Goal: Find specific page/section: Find specific page/section

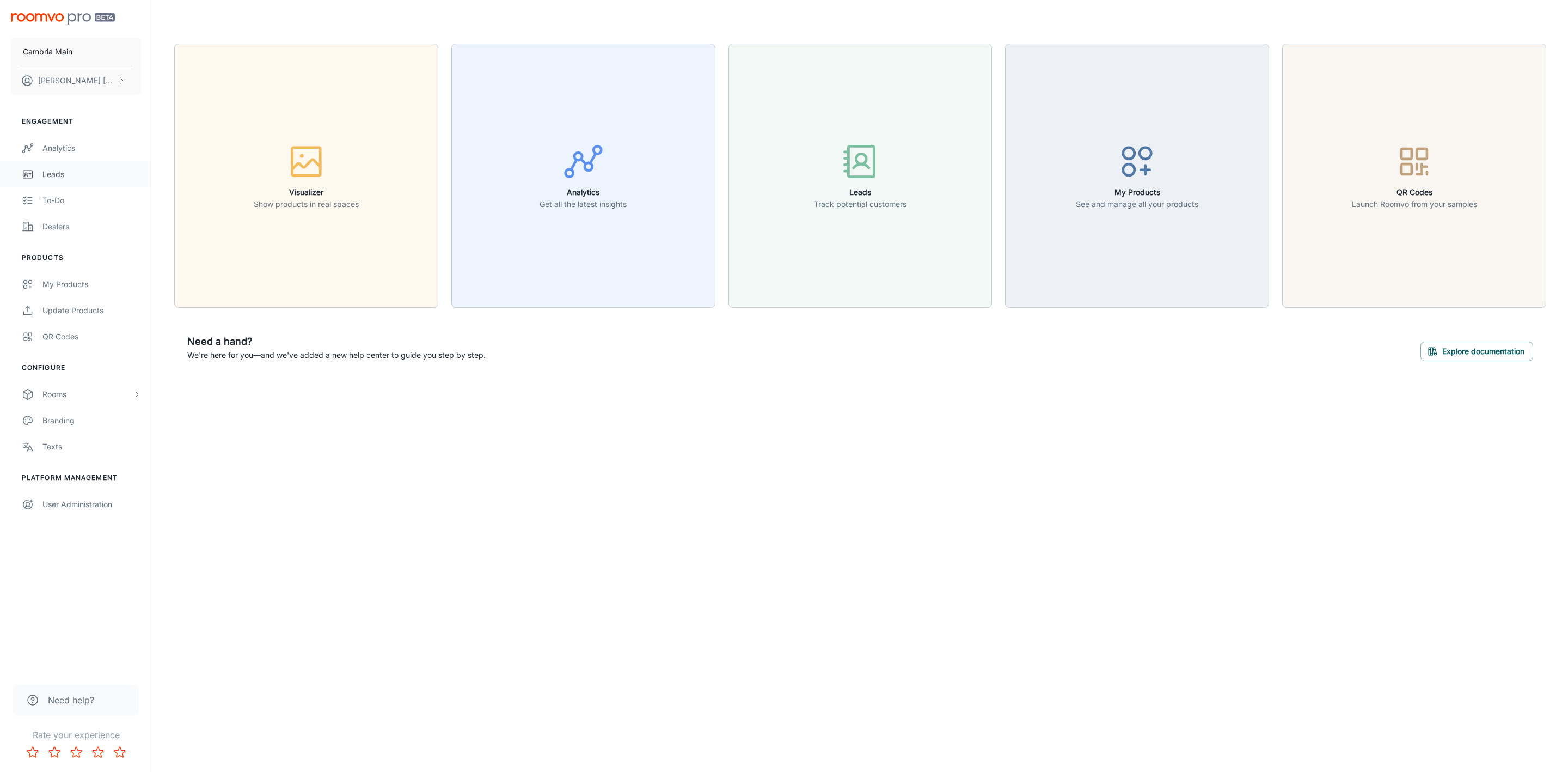
click at [59, 165] on link "Leads" at bounding box center [76, 175] width 152 height 26
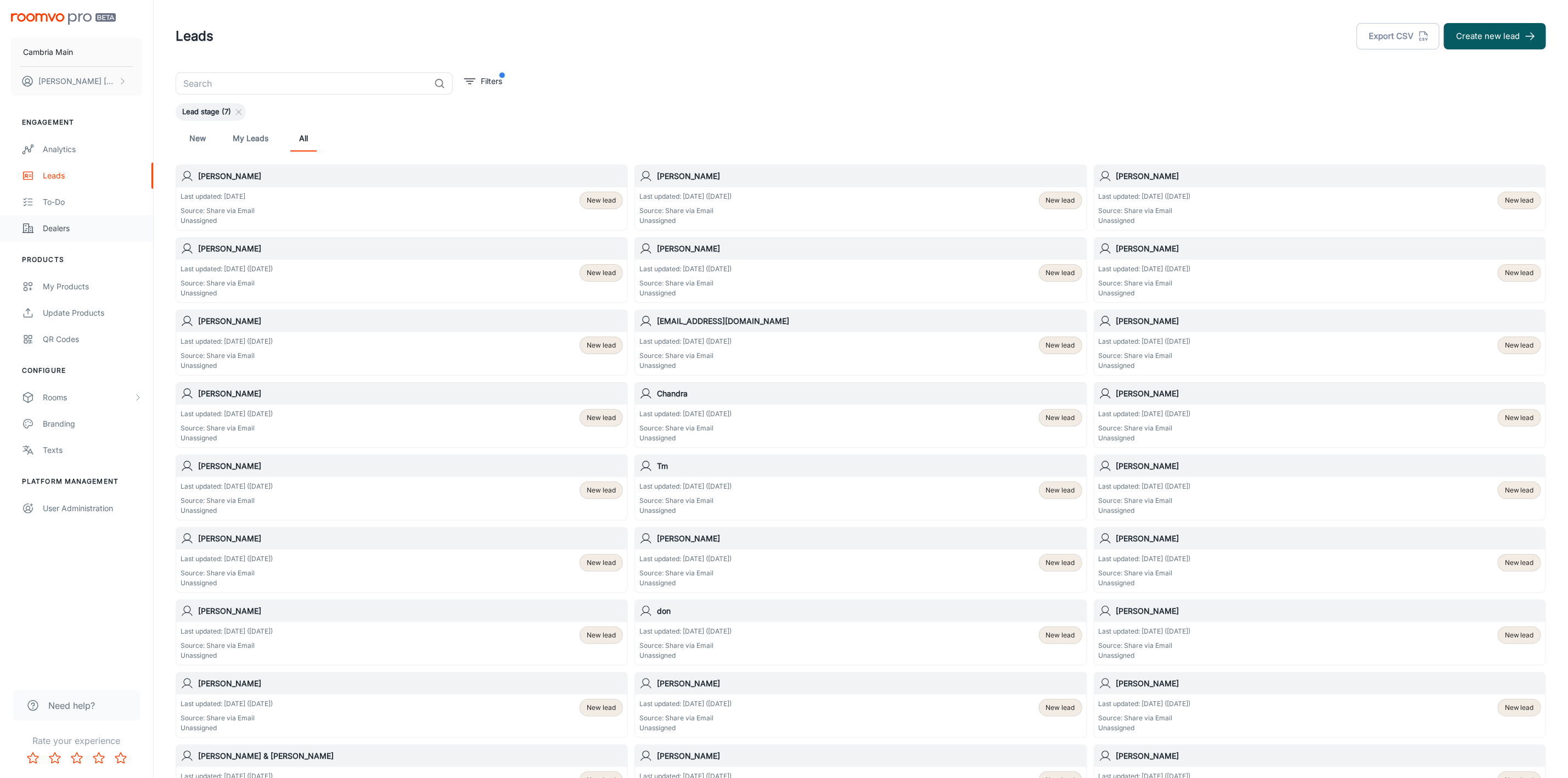
click at [40, 220] on link "Dealers" at bounding box center [76, 228] width 153 height 26
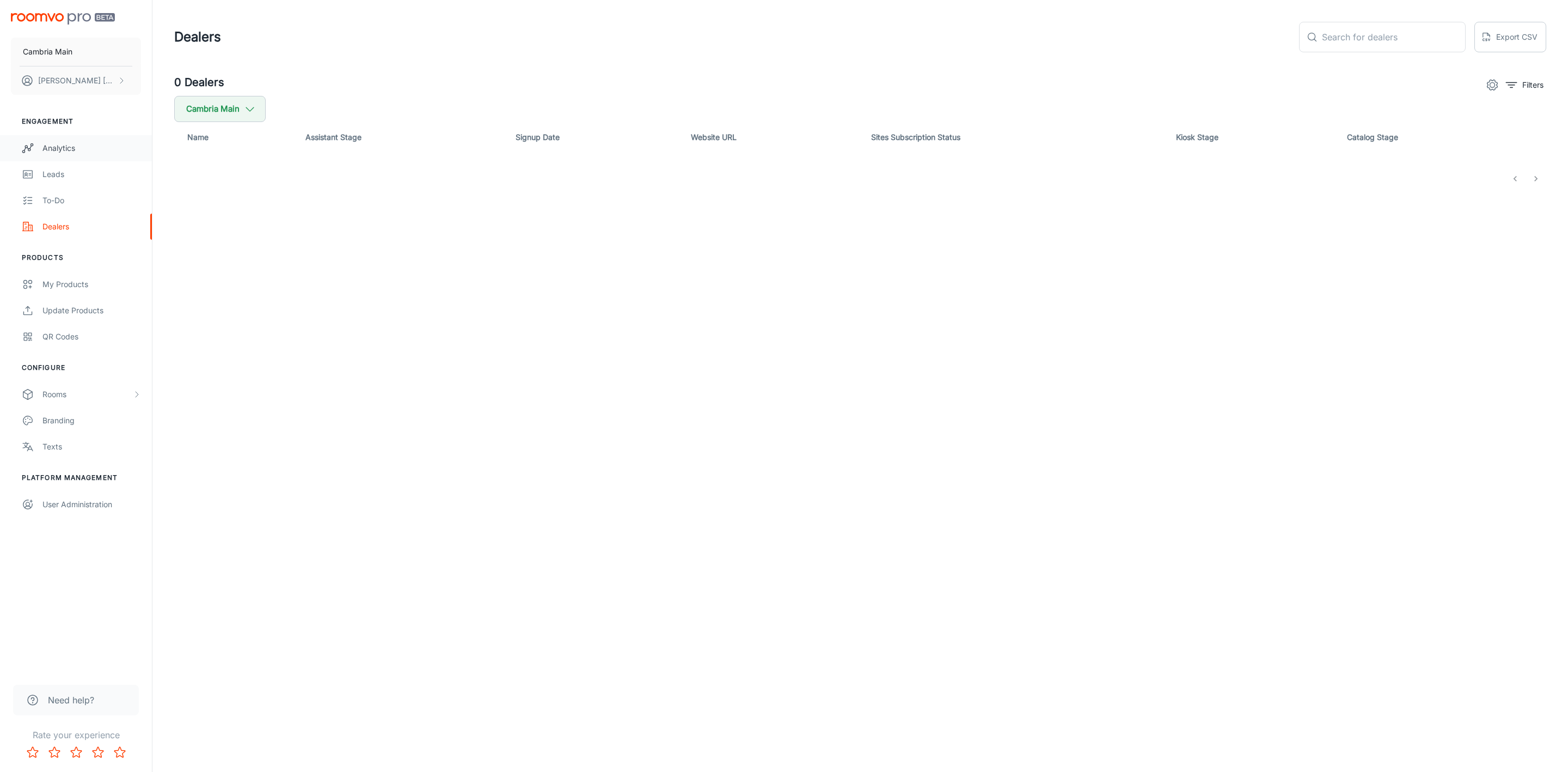
click at [69, 139] on link "Analytics" at bounding box center [76, 148] width 152 height 26
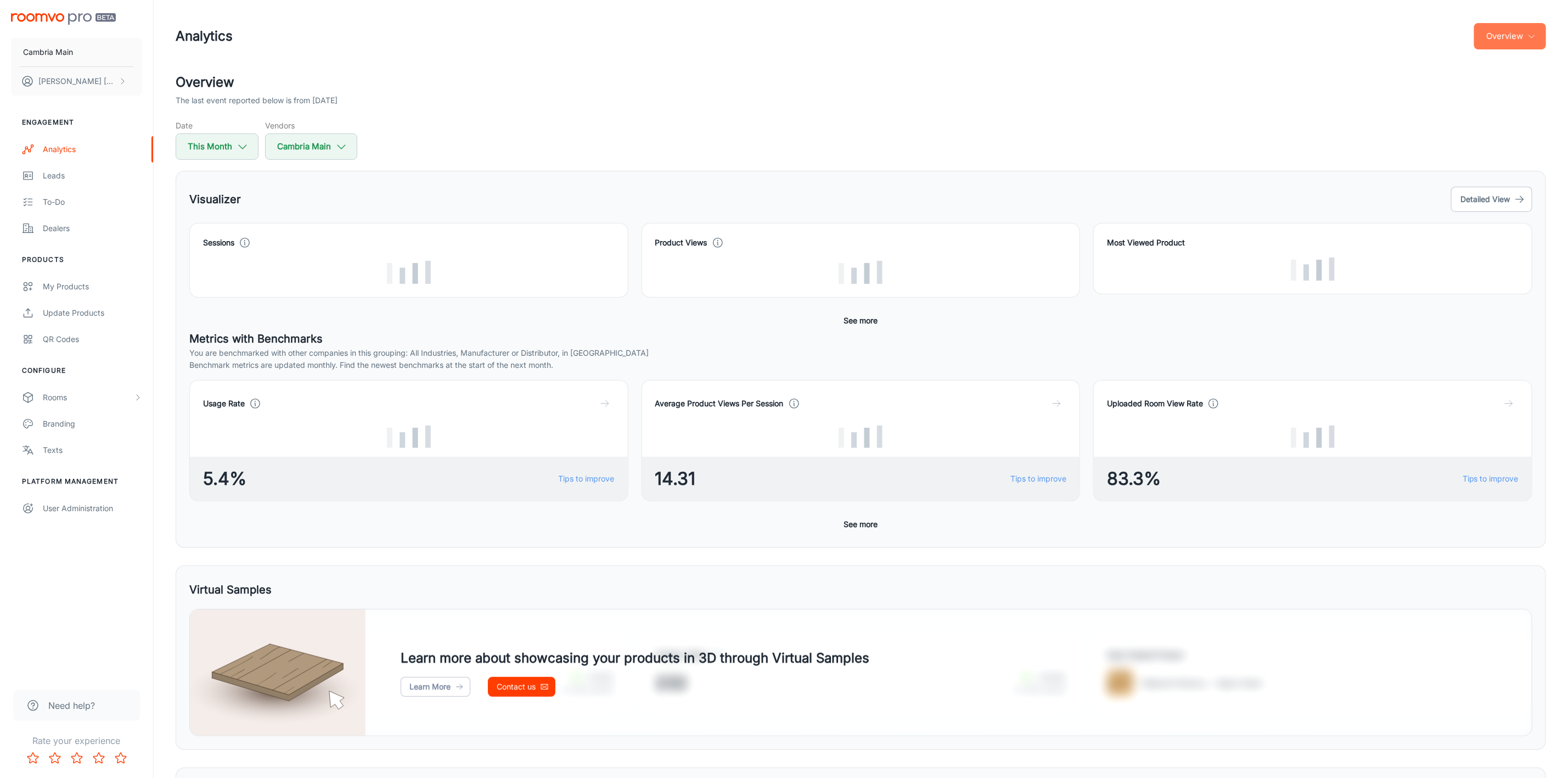
click at [1530, 37] on icon "button" at bounding box center [1531, 36] width 9 height 9
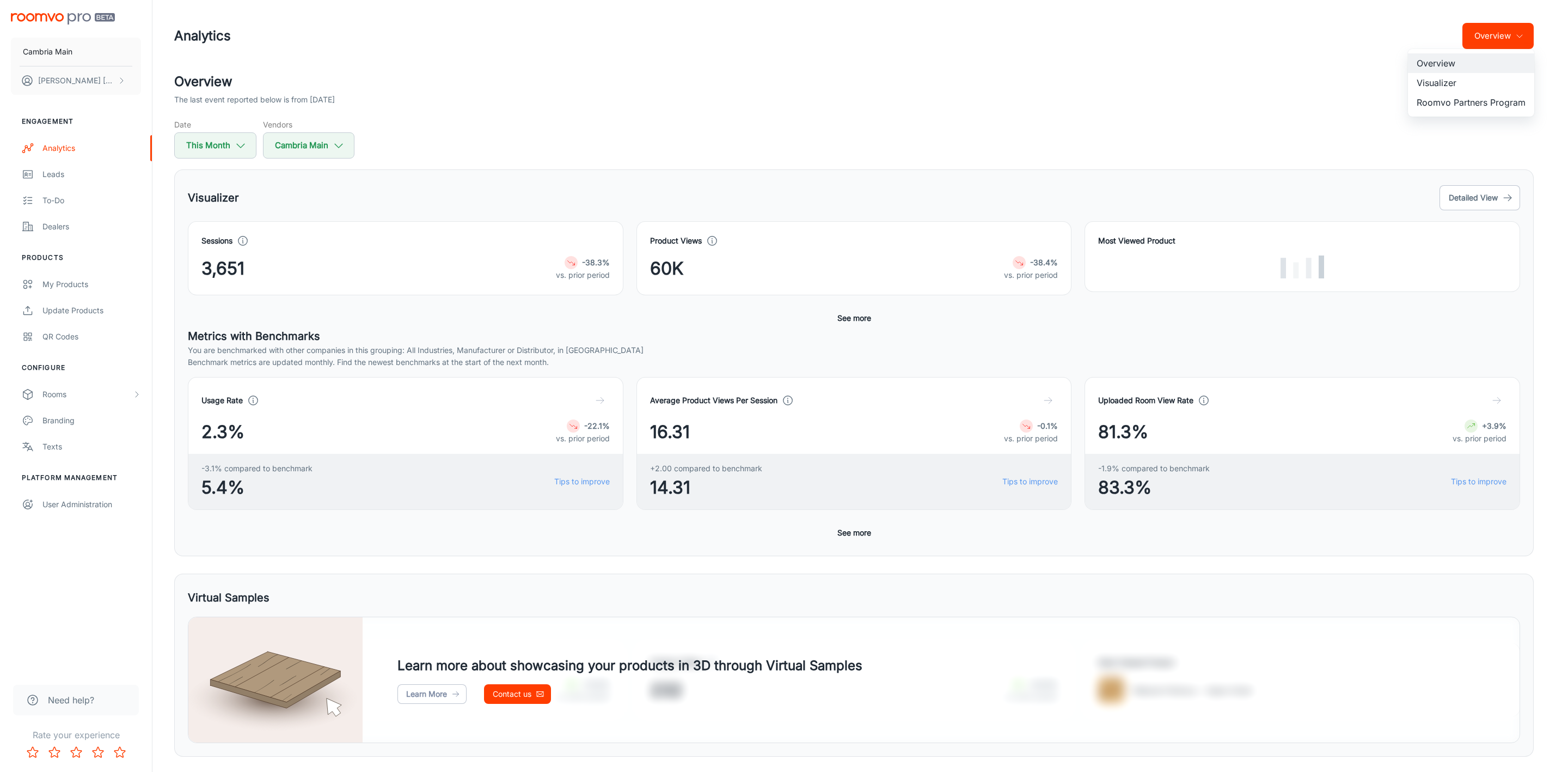
click at [1446, 80] on li "Visualizer" at bounding box center [1471, 82] width 127 height 19
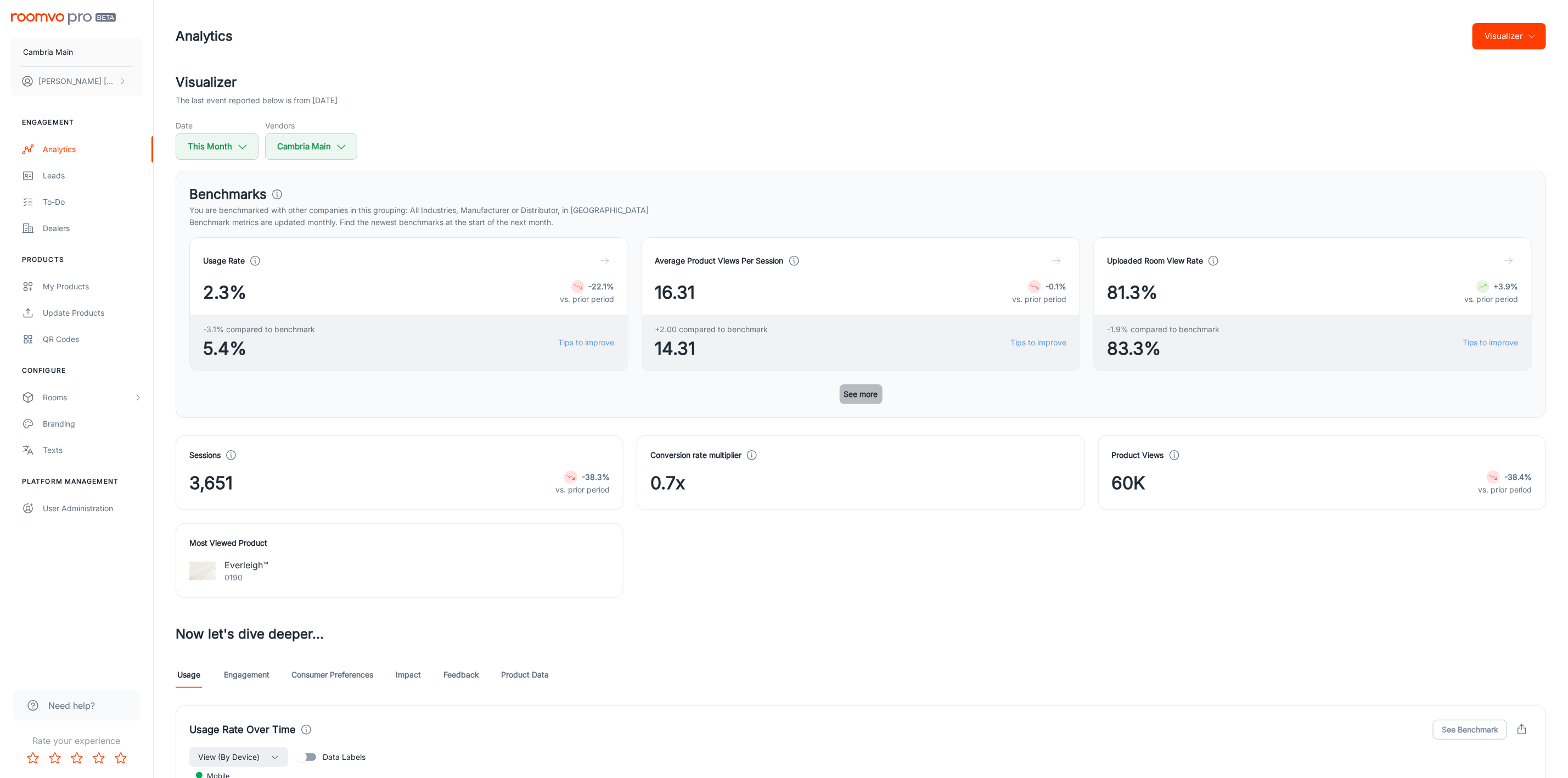
click at [856, 385] on button "See more" at bounding box center [861, 393] width 43 height 19
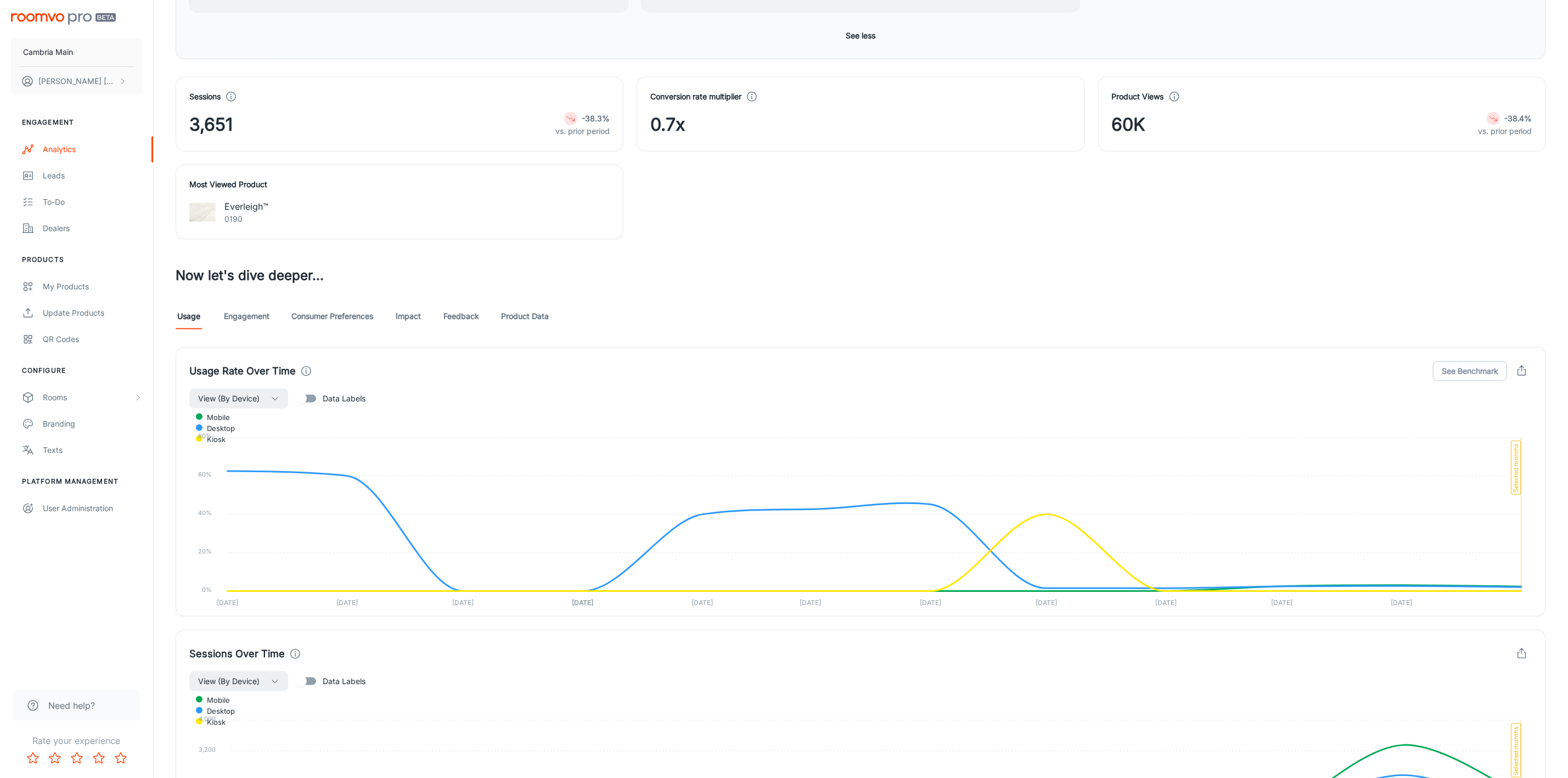
scroll to position [659, 0]
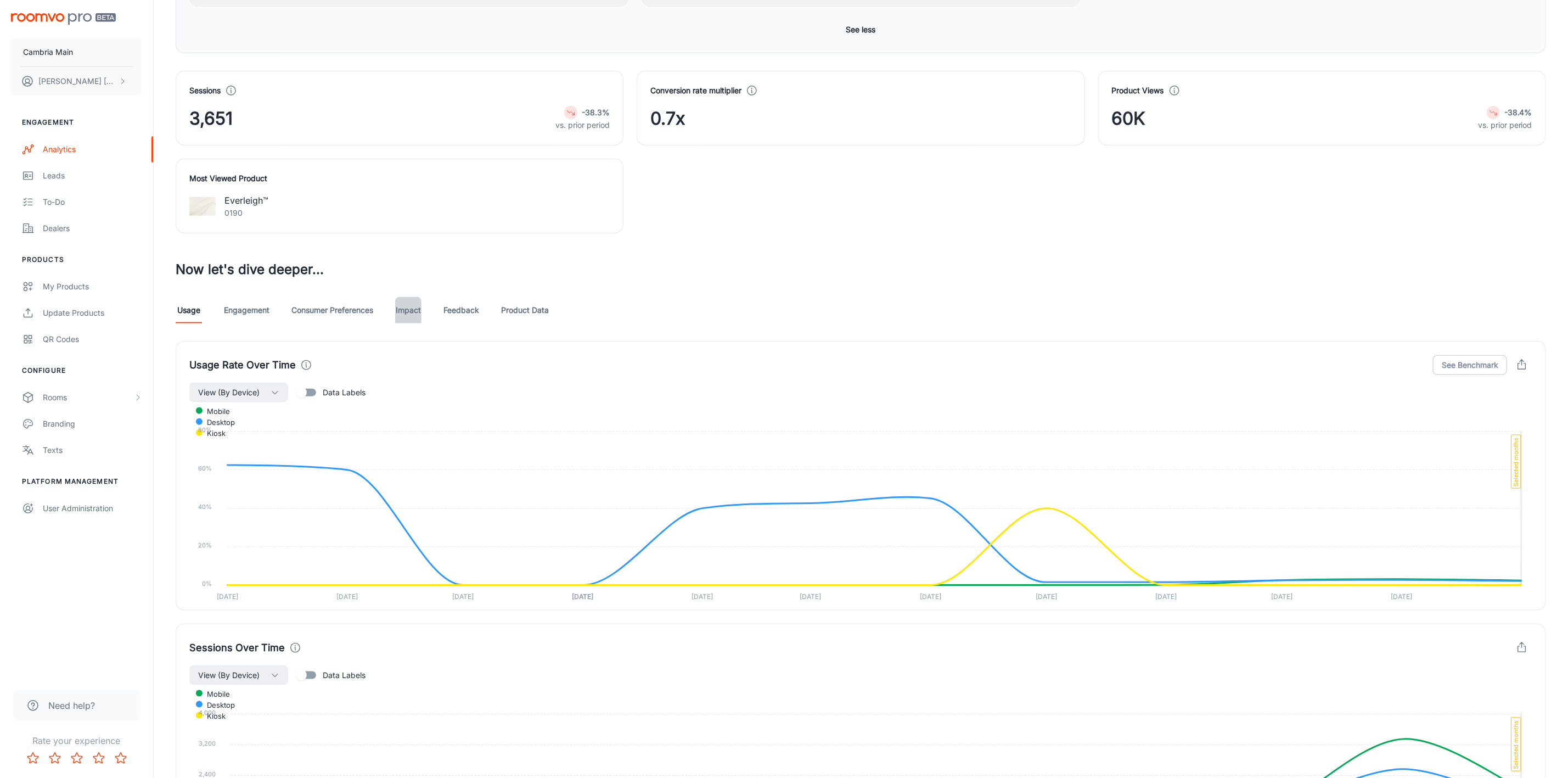
click at [408, 315] on link "Impact" at bounding box center [409, 310] width 26 height 26
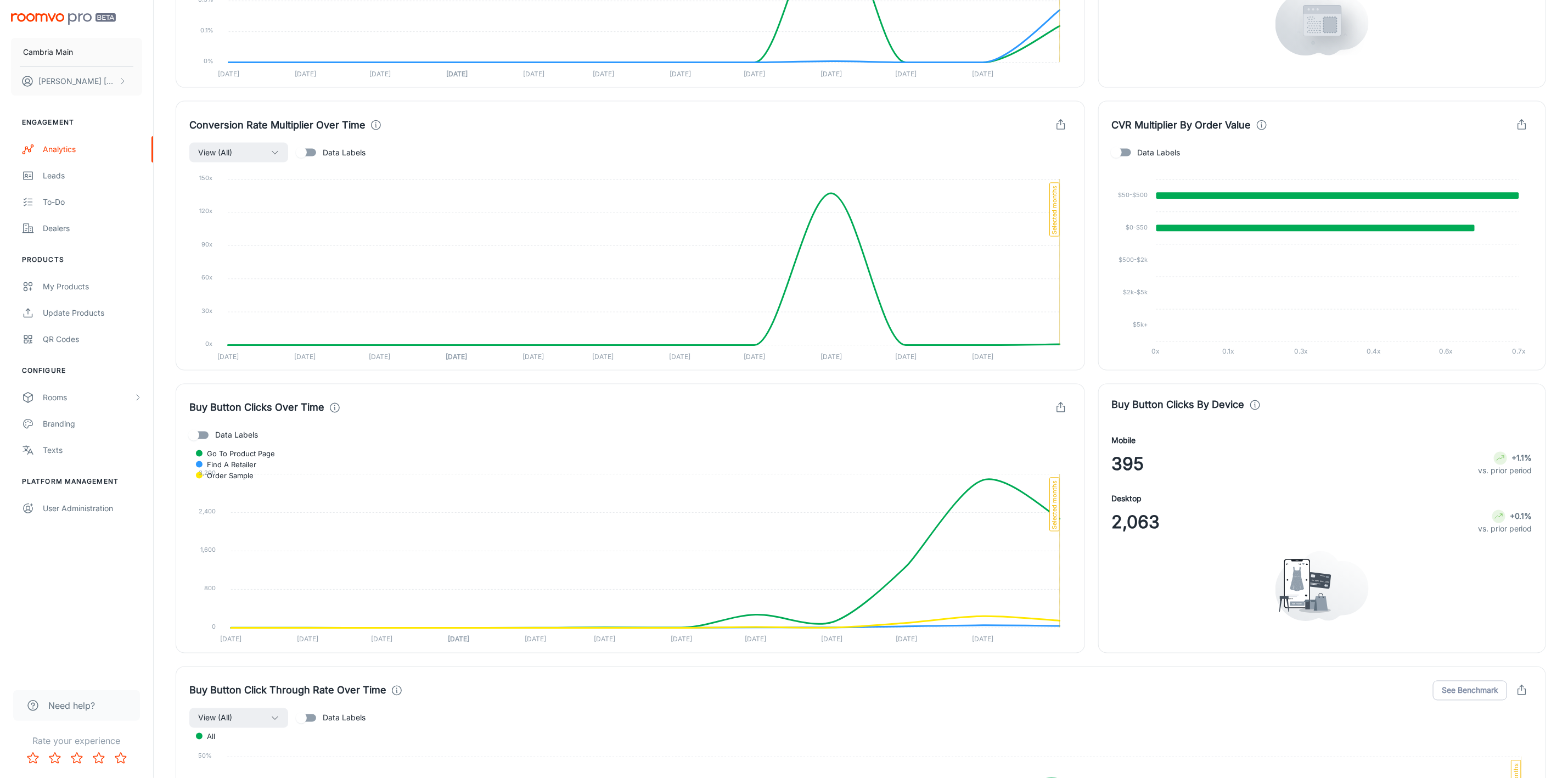
scroll to position [829, 0]
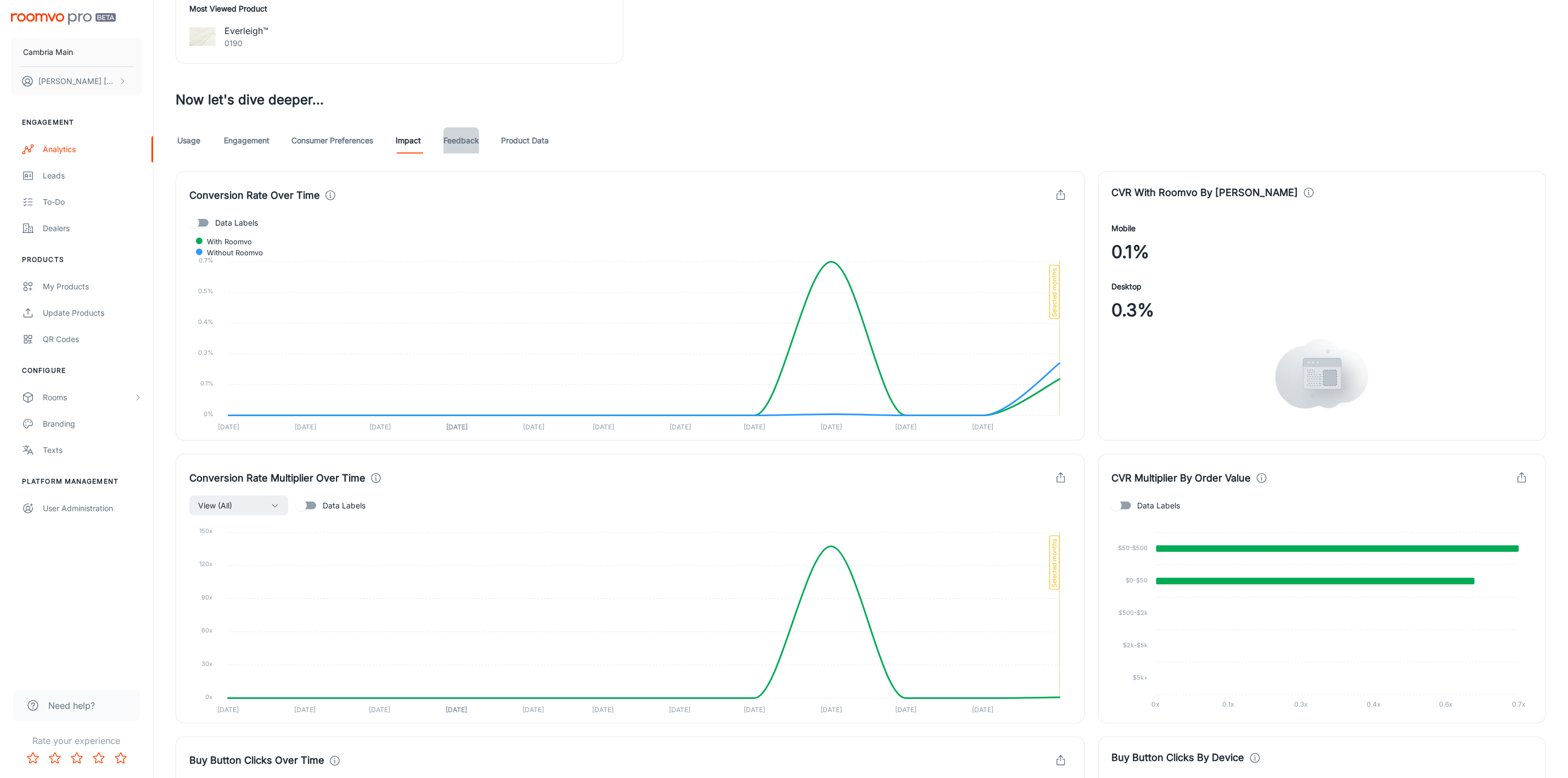
click at [464, 146] on link "Feedback" at bounding box center [462, 141] width 36 height 26
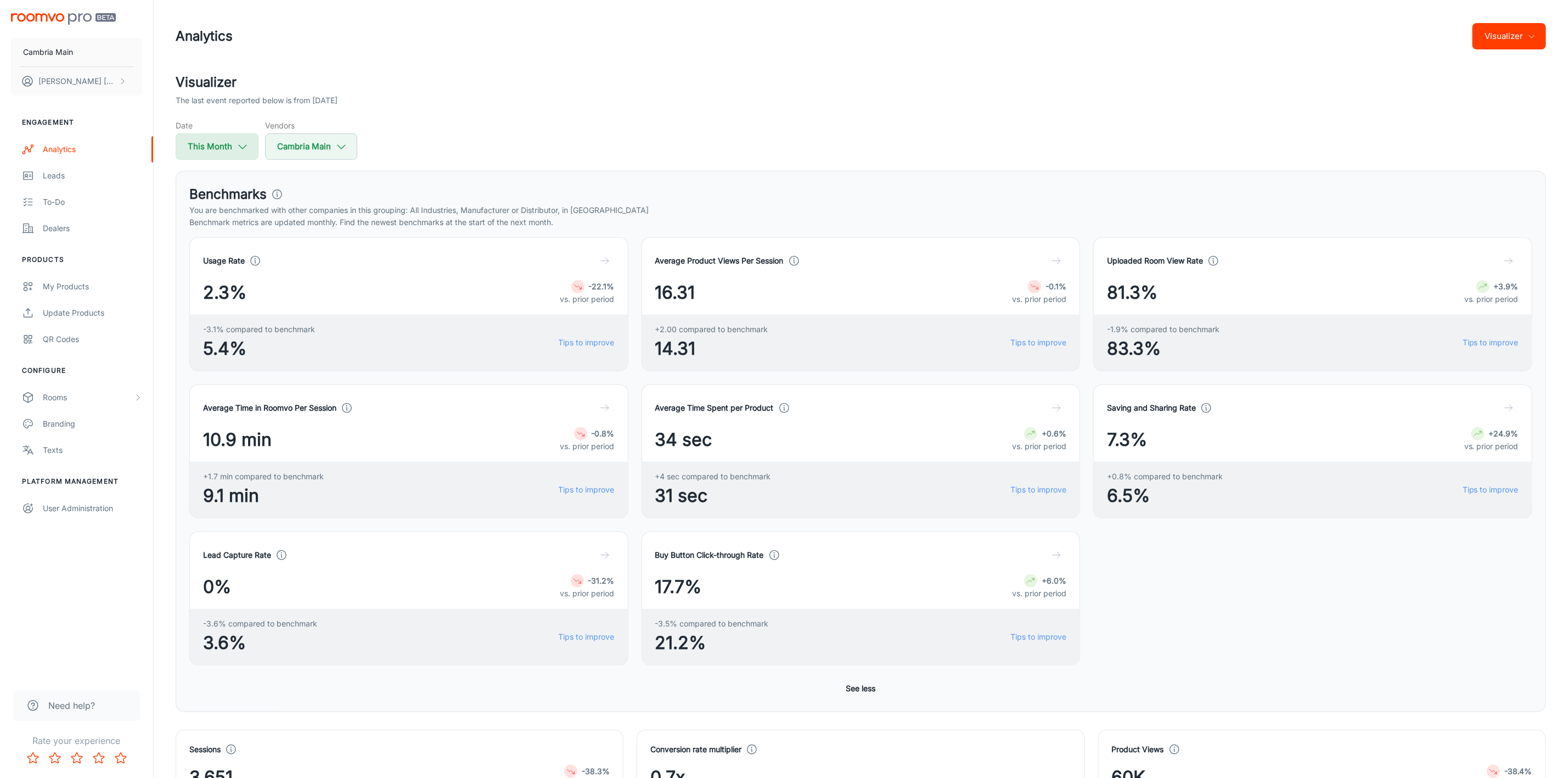
click at [247, 147] on icon "button" at bounding box center [243, 146] width 12 height 12
select select "8"
select select "2025"
select select "8"
select select "2025"
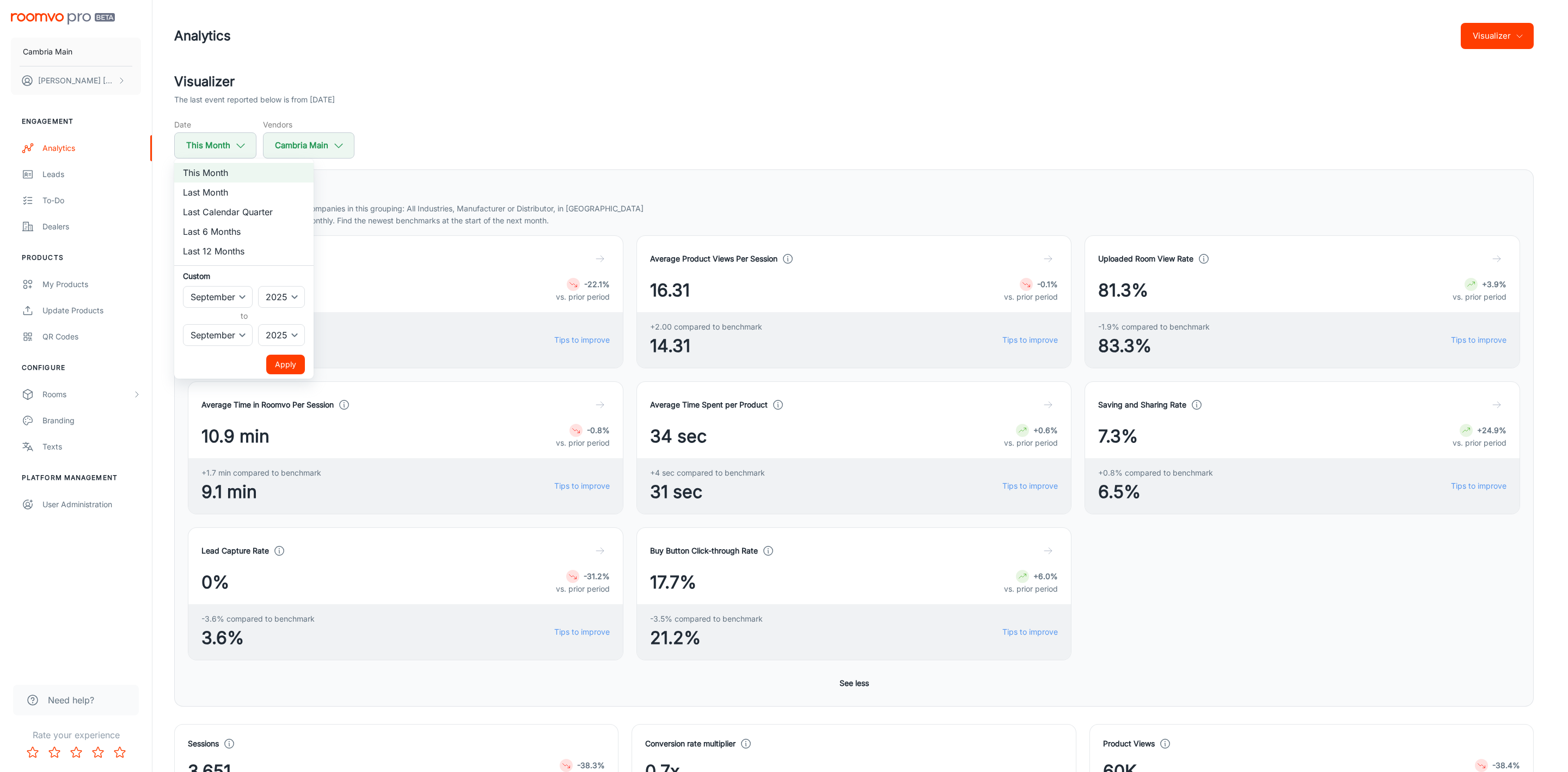
click at [340, 141] on div at bounding box center [784, 386] width 1568 height 772
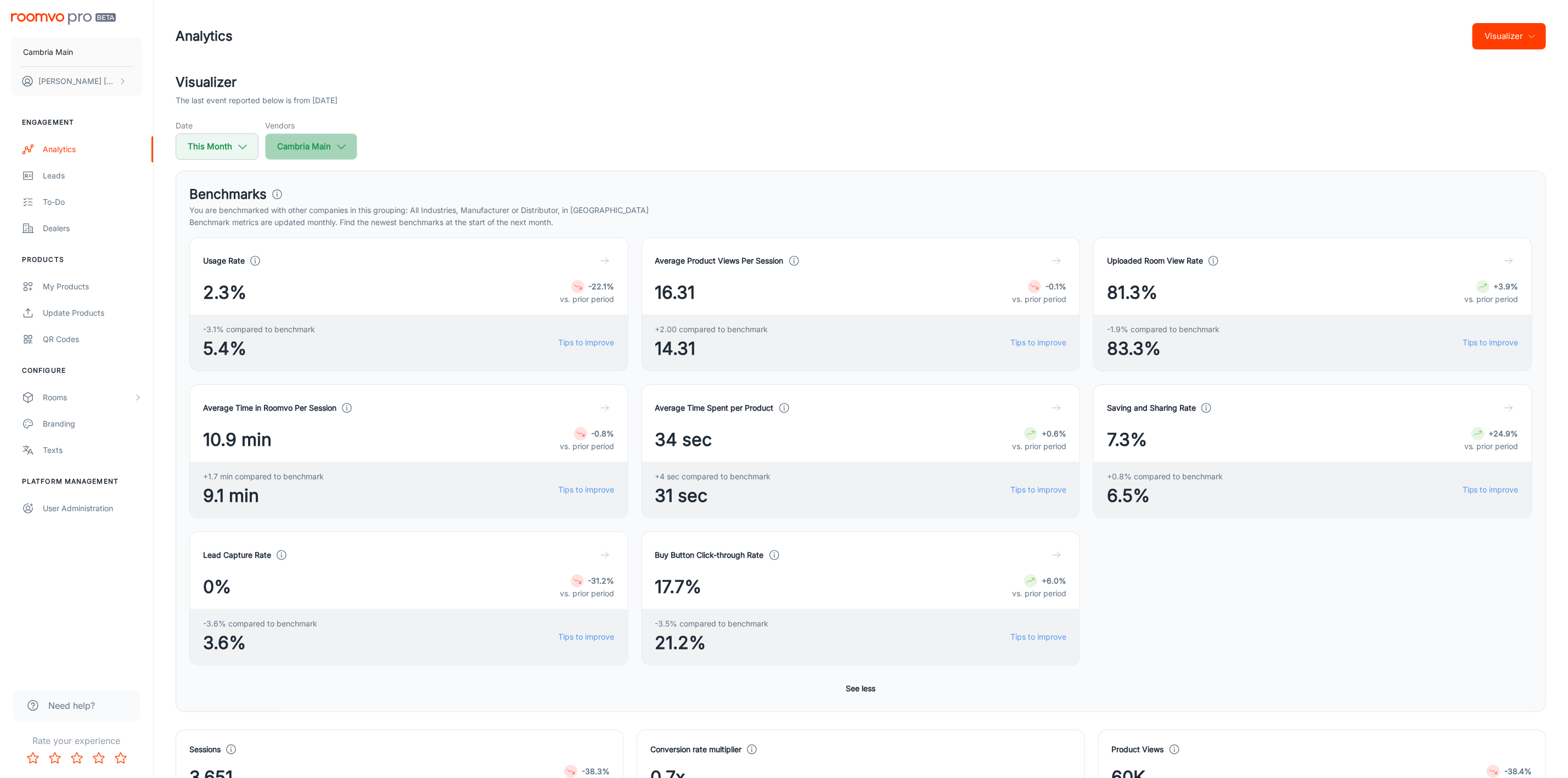
click at [343, 143] on icon "button" at bounding box center [342, 146] width 12 height 12
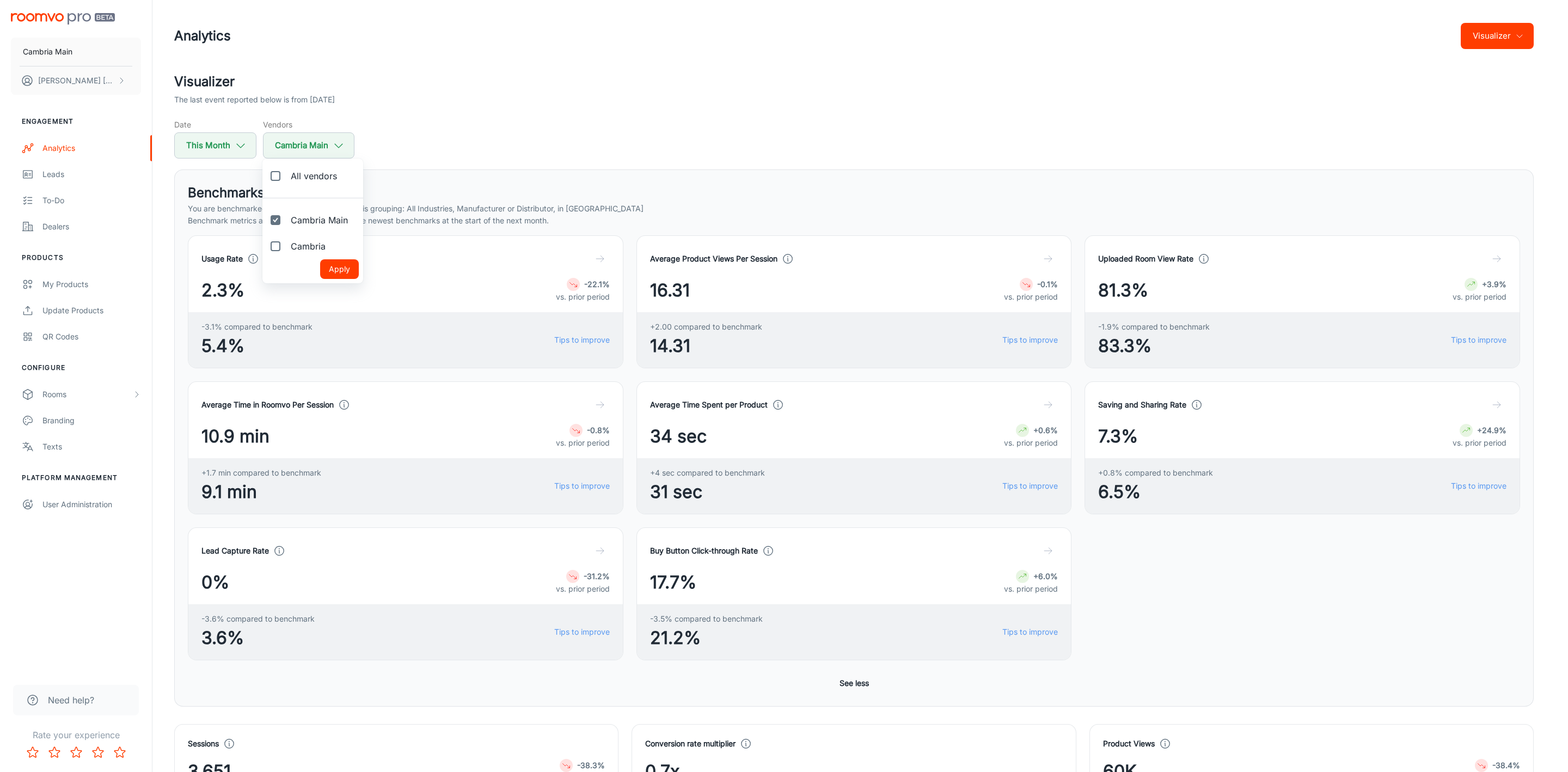
click at [791, 114] on div at bounding box center [784, 386] width 1568 height 772
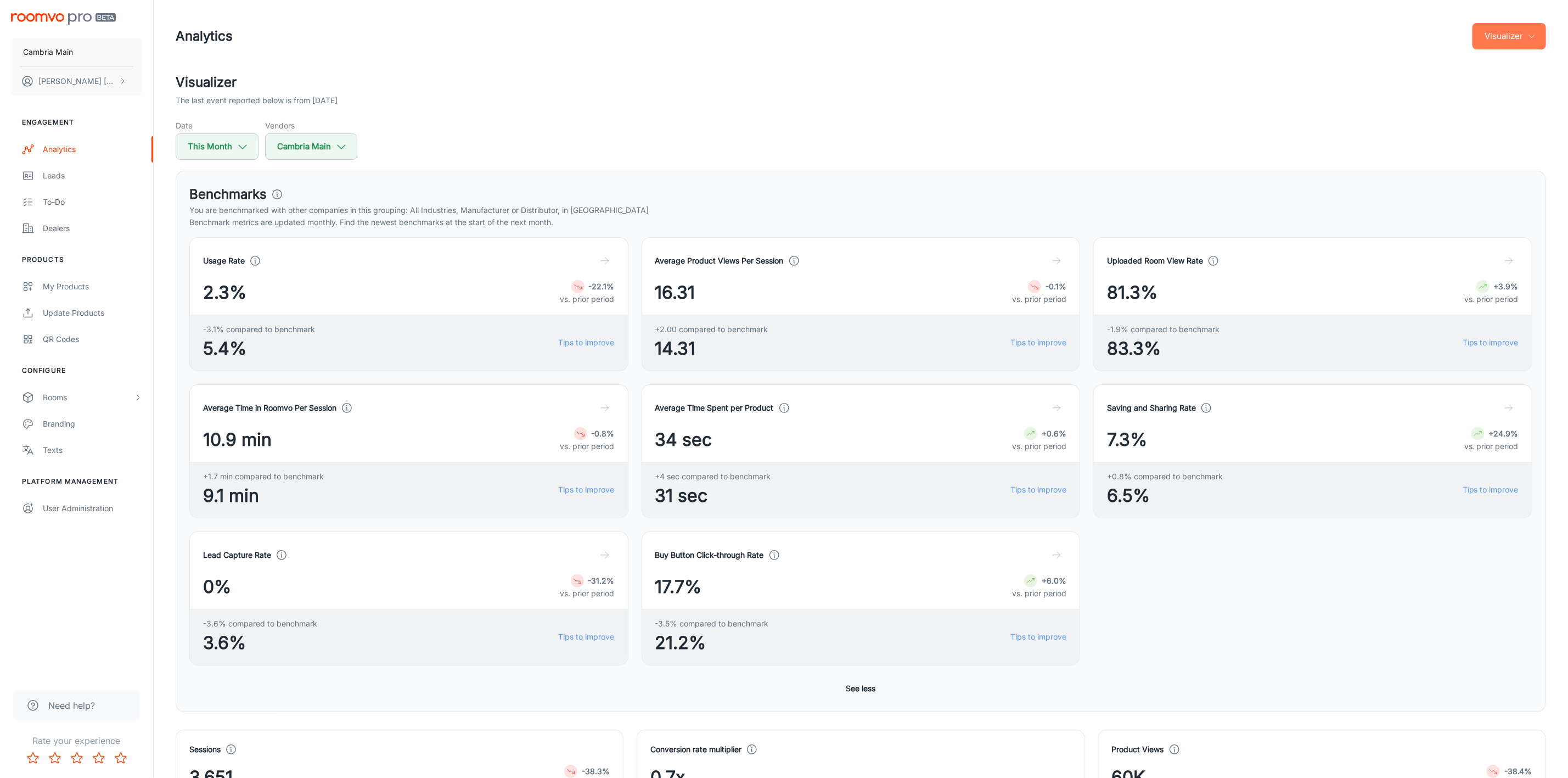
click at [1500, 28] on button "Visualizer" at bounding box center [1509, 37] width 73 height 26
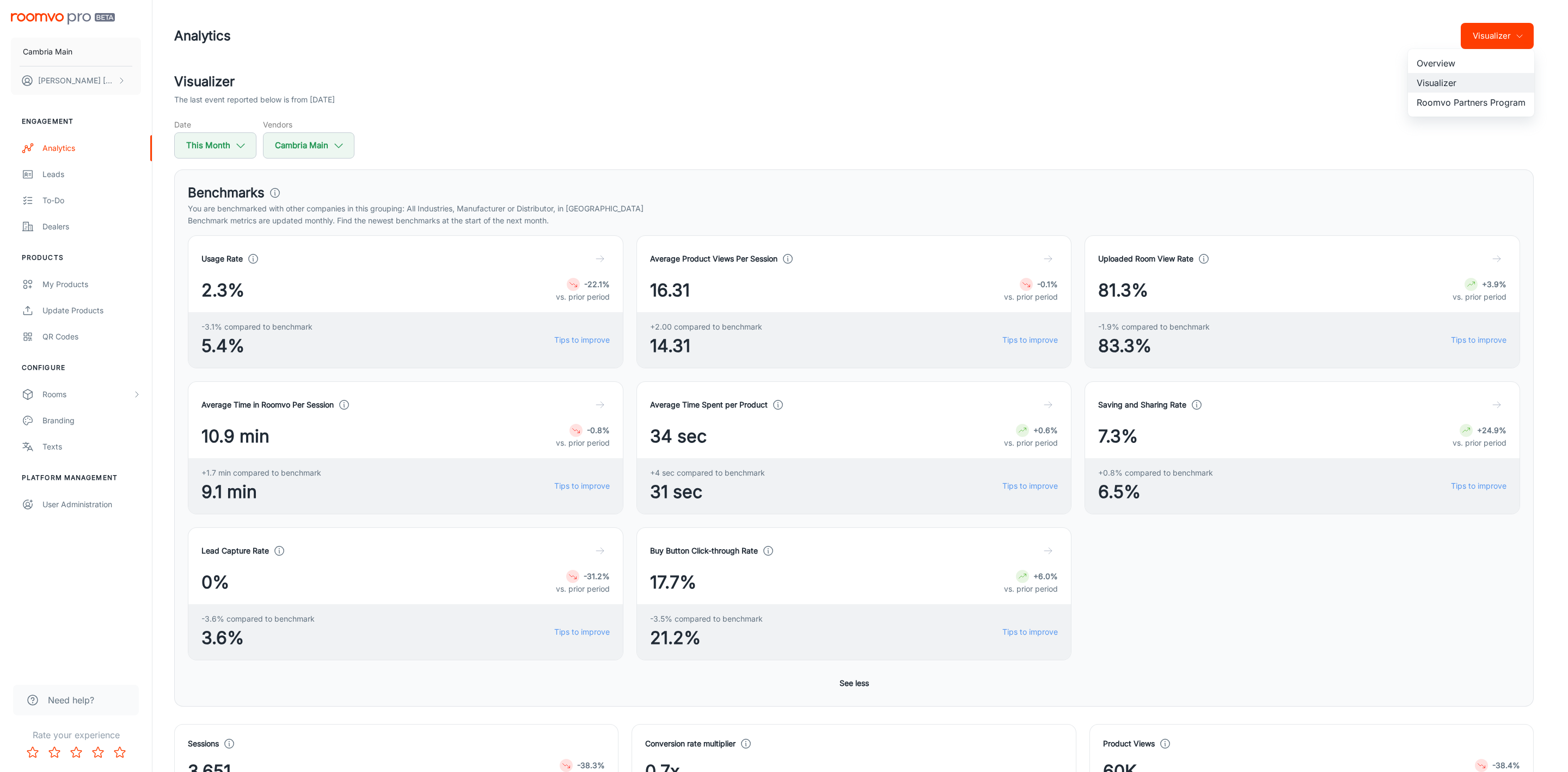
click at [1441, 101] on li "Roomvo Partners Program" at bounding box center [1471, 102] width 127 height 19
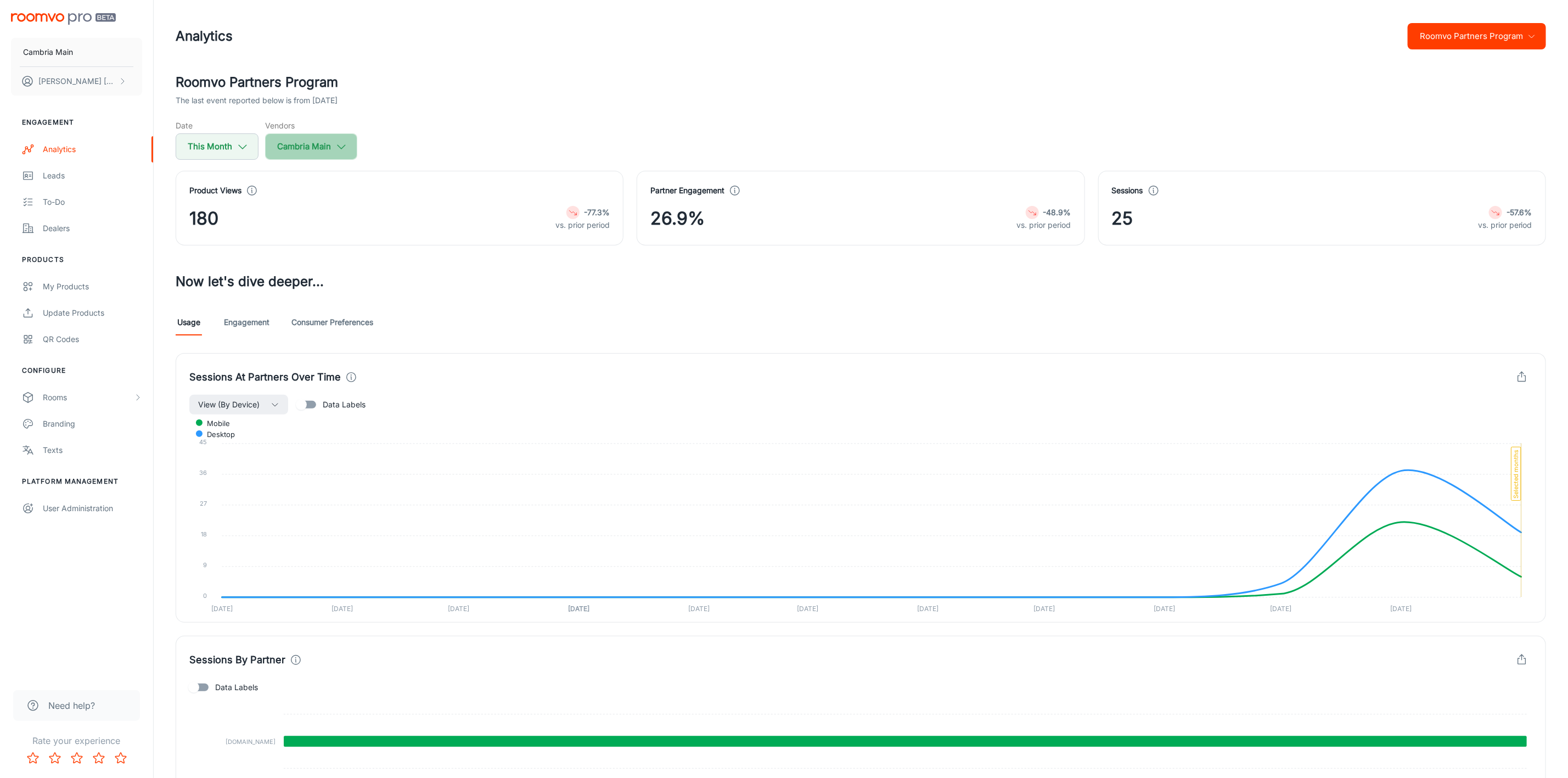
click at [357, 139] on button "Cambria Main" at bounding box center [311, 146] width 92 height 26
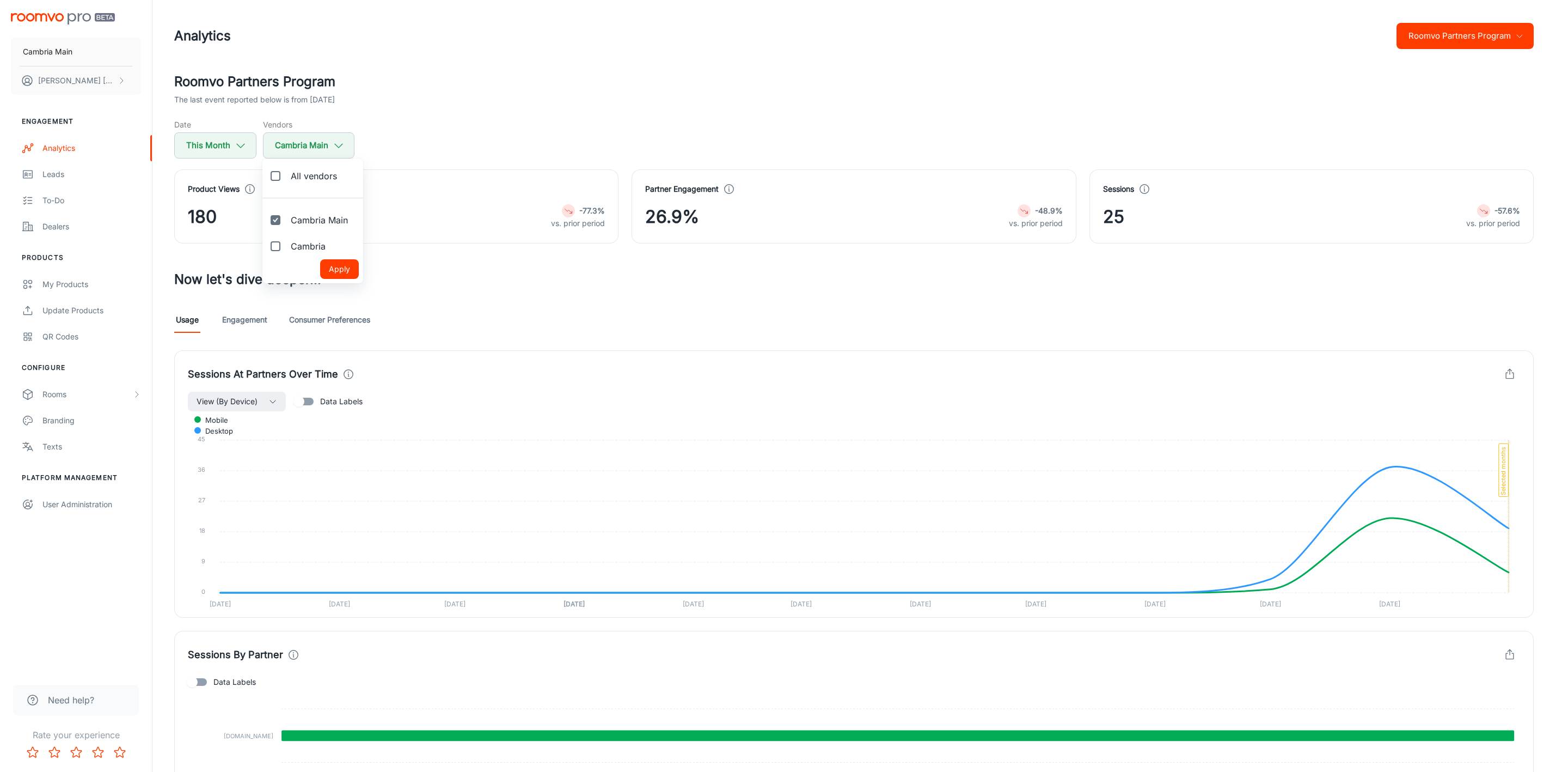
click at [317, 237] on label "Cambria" at bounding box center [298, 247] width 72 height 26
click at [287, 237] on input "Cambria" at bounding box center [276, 247] width 22 height 22
checkbox input "true"
click at [340, 270] on button "Apply" at bounding box center [340, 269] width 39 height 19
checkbox input "true"
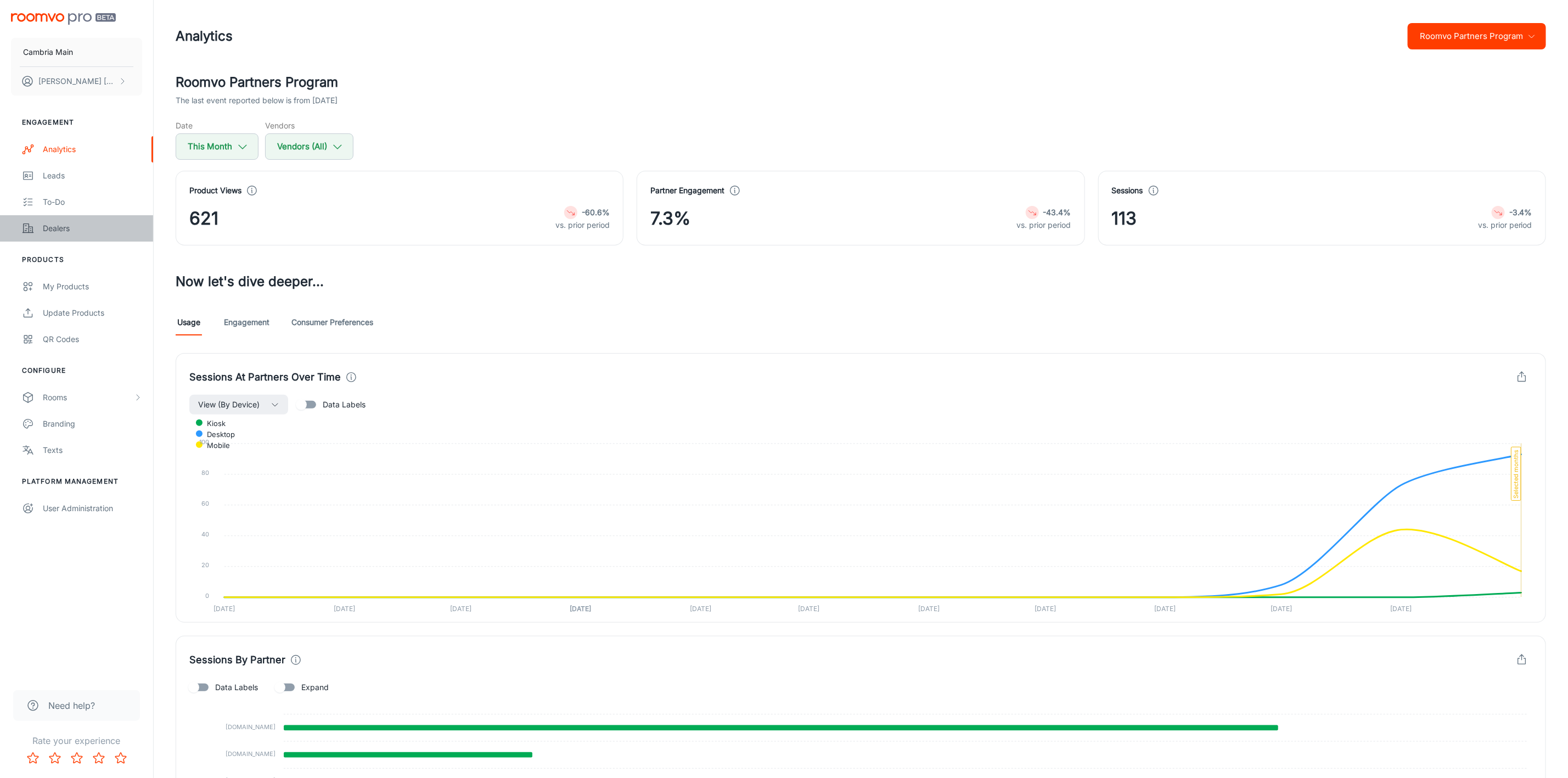
click at [47, 220] on link "Dealers" at bounding box center [76, 228] width 153 height 26
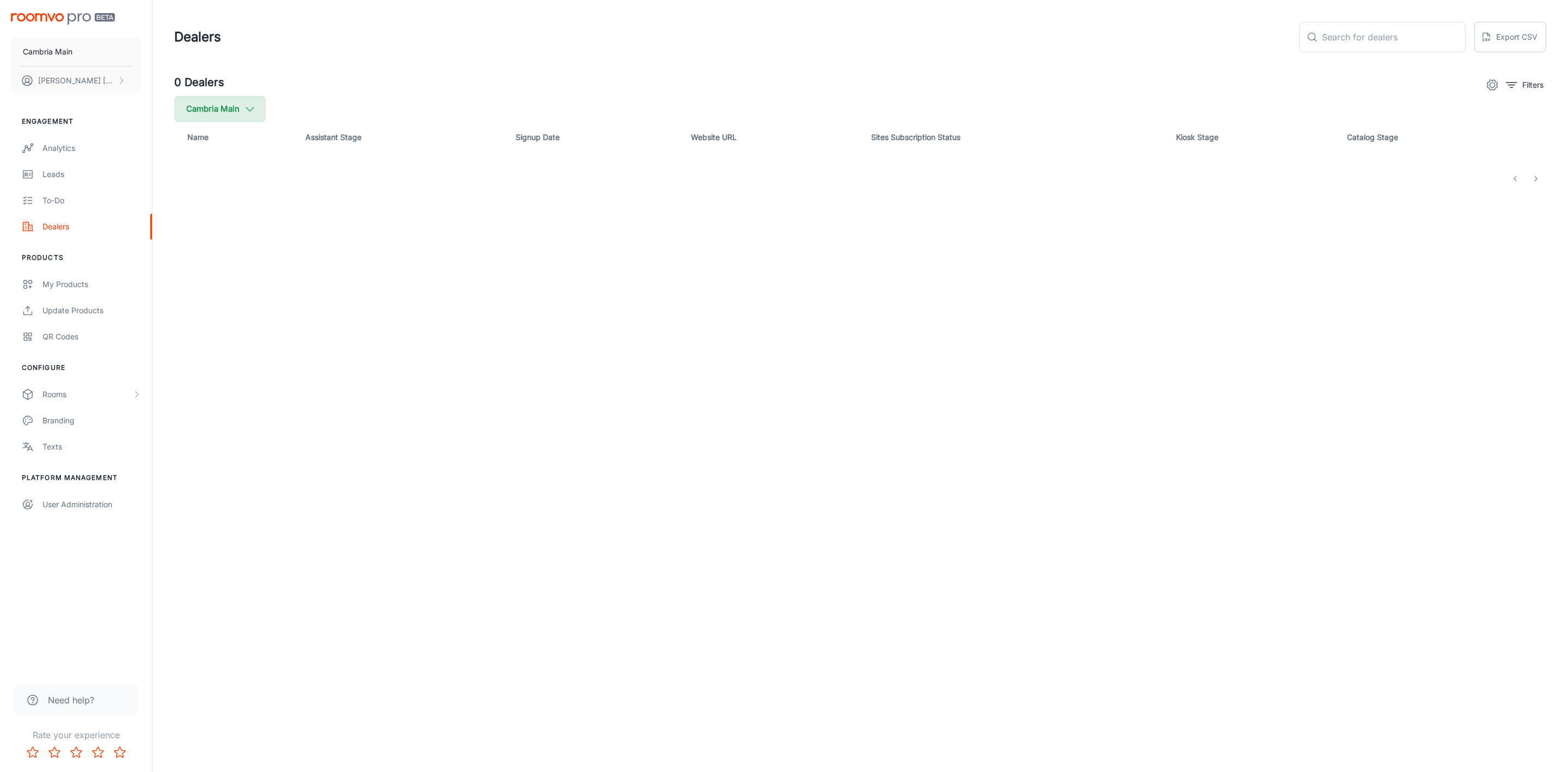
click at [236, 104] on button "Cambria Main" at bounding box center [220, 109] width 91 height 26
click at [221, 264] on span "Cambria" at bounding box center [276, 260] width 147 height 13
click at [199, 264] on input "Cambria" at bounding box center [187, 260] width 22 height 22
checkbox input "true"
click at [315, 315] on button "Apply" at bounding box center [334, 309] width 39 height 19
